Goal: Browse casually

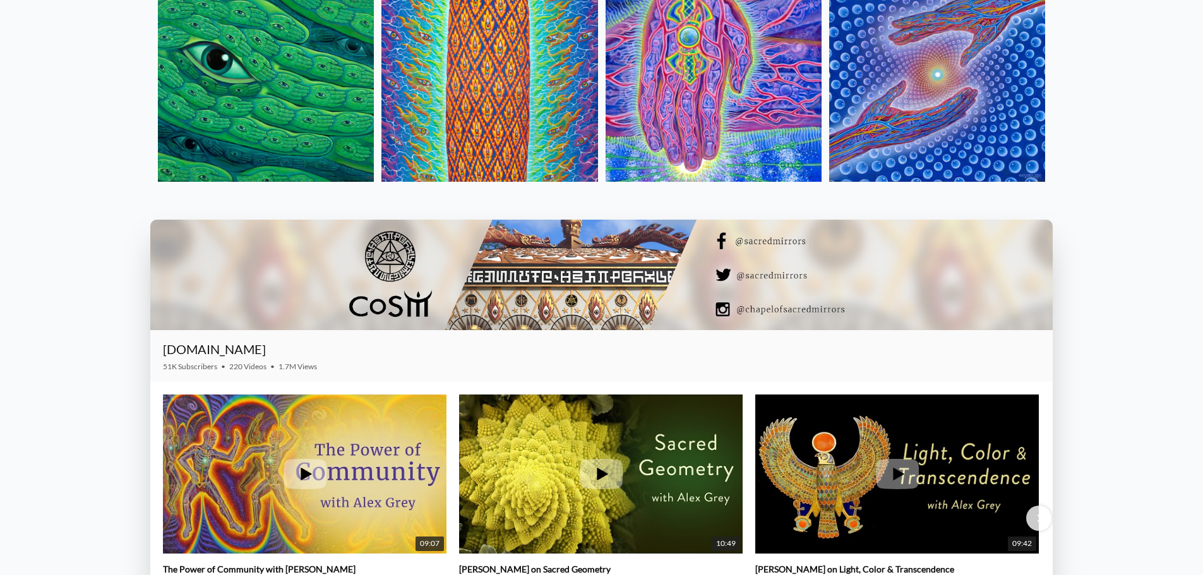
scroll to position [1768, 0]
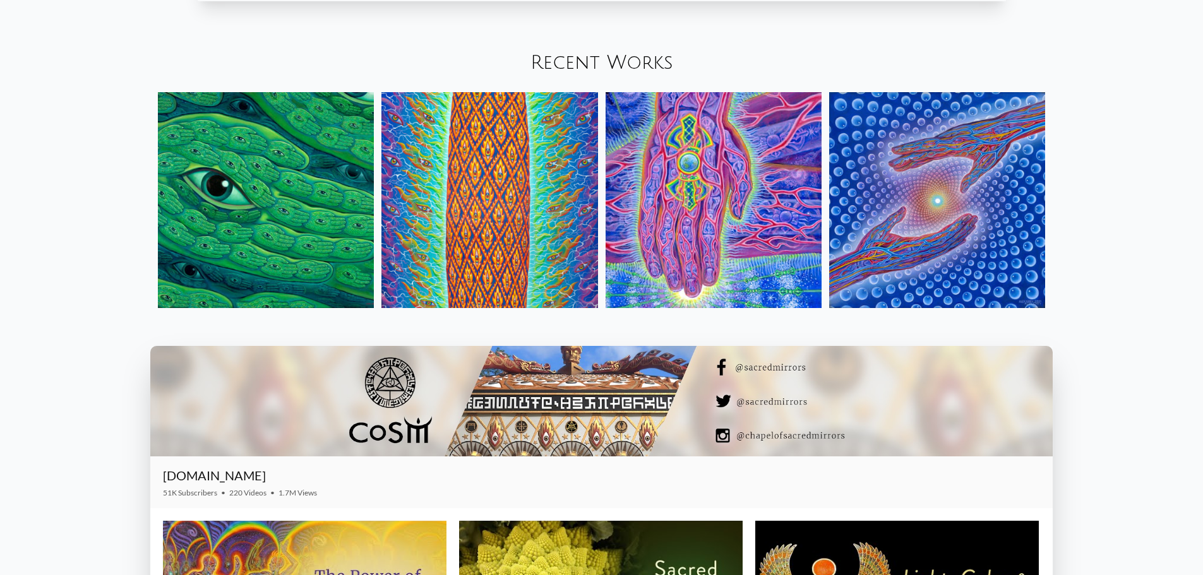
click at [328, 206] on img at bounding box center [266, 200] width 216 height 216
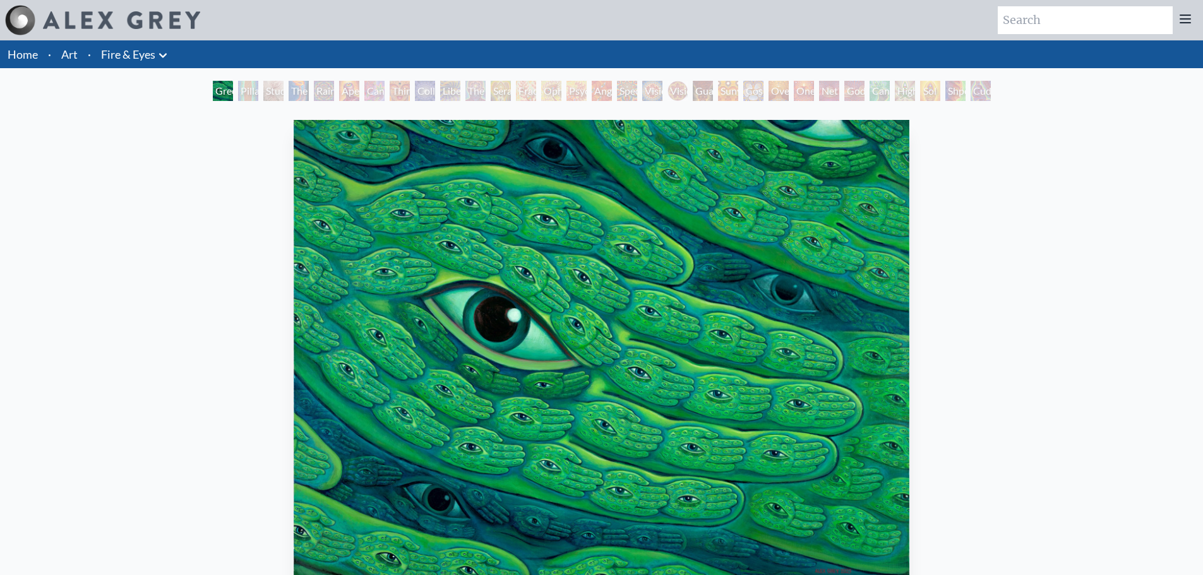
click at [250, 94] on div "Pillar of Awareness" at bounding box center [248, 91] width 20 height 20
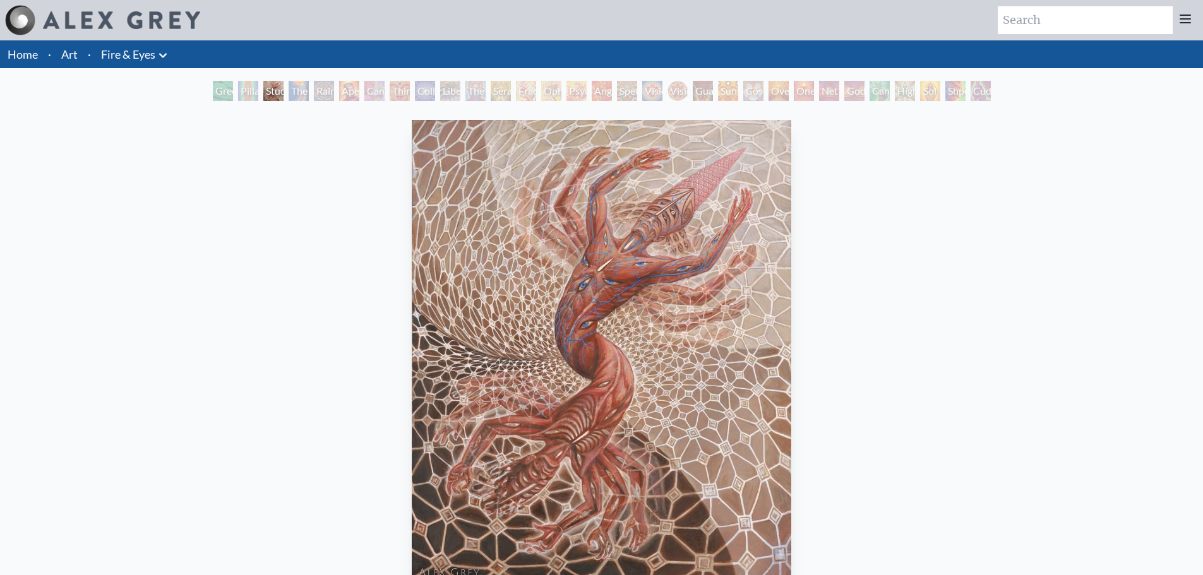
click at [677, 259] on img "3 / 31" at bounding box center [602, 350] width 380 height 460
